Goal: Transaction & Acquisition: Subscribe to service/newsletter

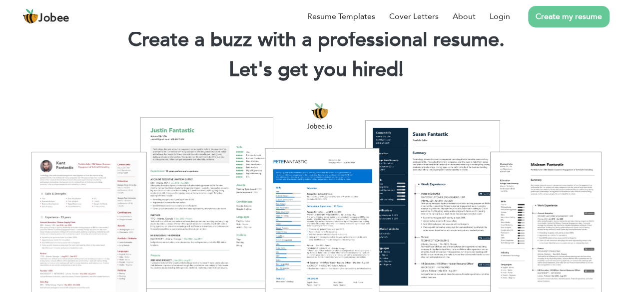
scroll to position [40, 0]
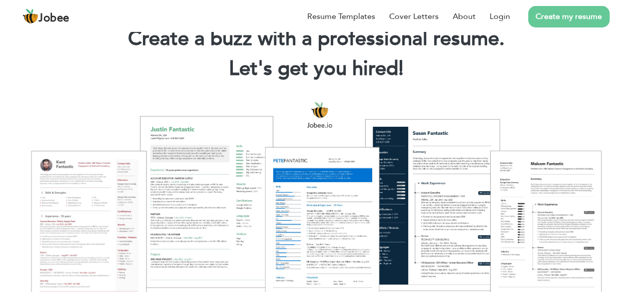
click at [425, 159] on div at bounding box center [315, 199] width 617 height 218
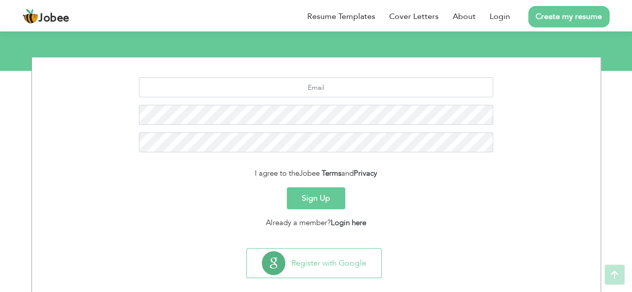
scroll to position [122, 0]
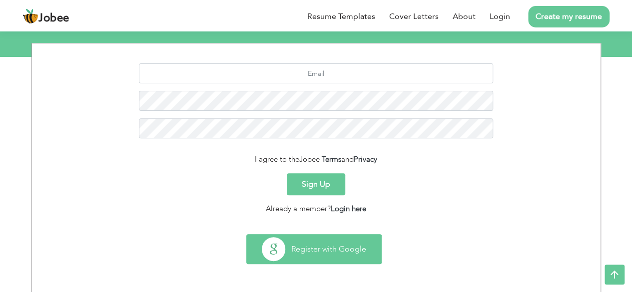
click at [328, 248] on button "Register with Google" at bounding box center [314, 249] width 134 height 29
